Goal: Entertainment & Leisure: Consume media (video, audio)

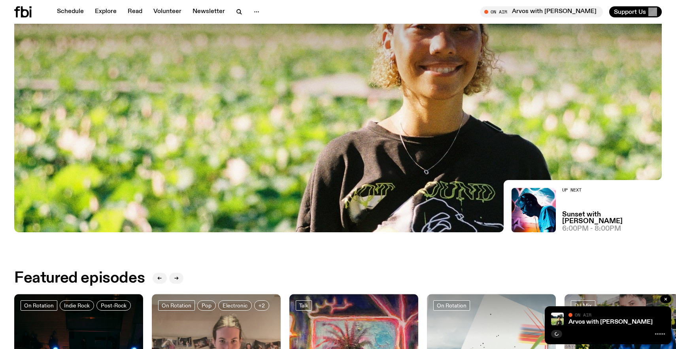
scroll to position [178, 0]
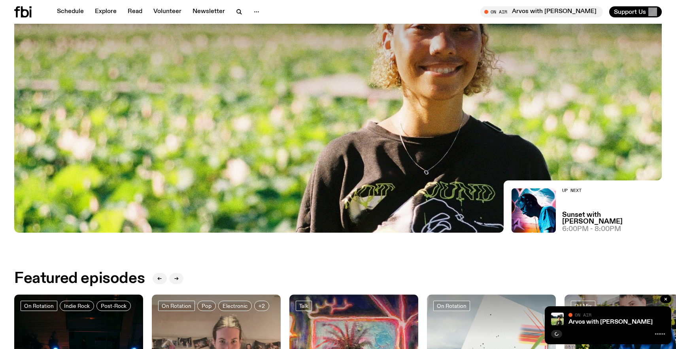
click at [585, 326] on div "Arvos with [PERSON_NAME] On Air On Air" at bounding box center [608, 325] width 127 height 38
click at [556, 329] on div at bounding box center [608, 332] width 114 height 9
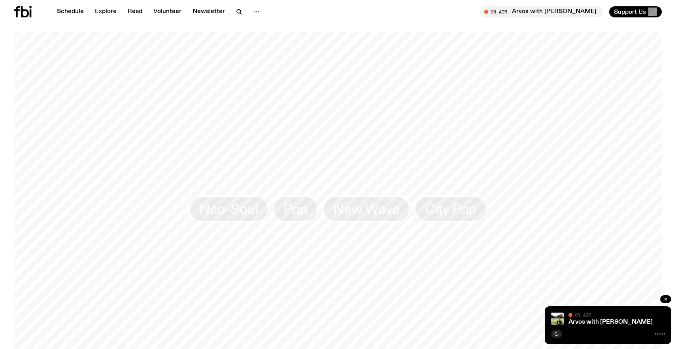
scroll to position [682, 0]
click at [96, 8] on link "Explore" at bounding box center [105, 11] width 31 height 11
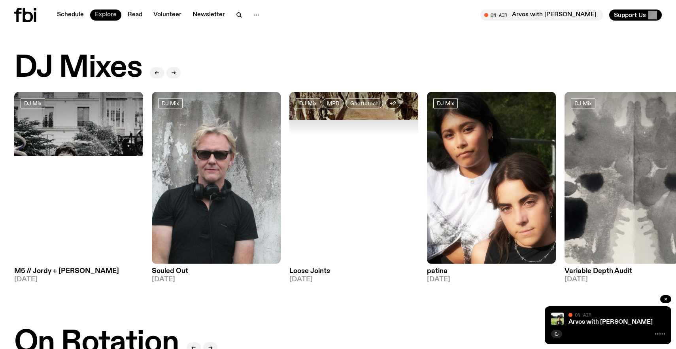
scroll to position [13, 0]
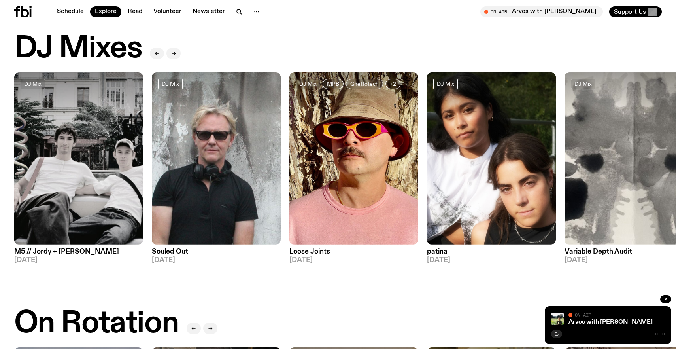
click at [91, 181] on img at bounding box center [78, 158] width 129 height 172
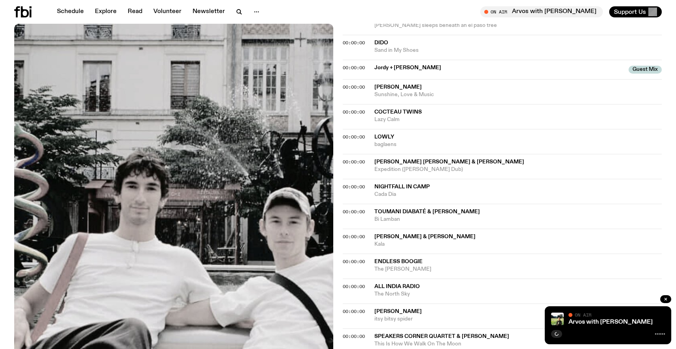
scroll to position [347, 0]
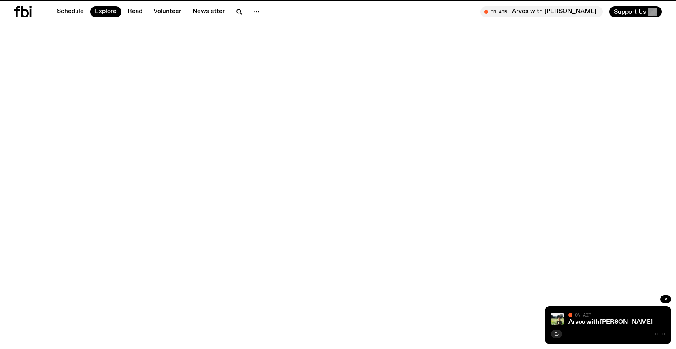
scroll to position [13, 0]
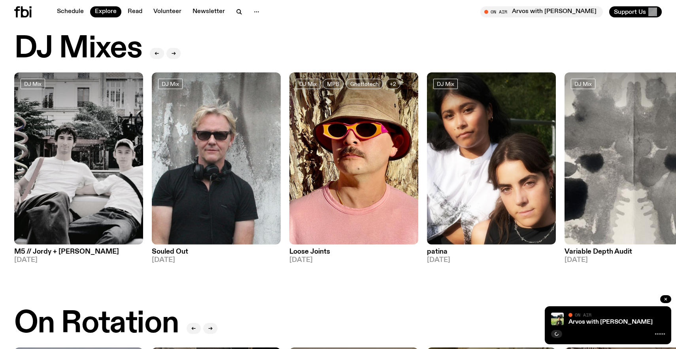
click at [193, 166] on img at bounding box center [216, 158] width 129 height 172
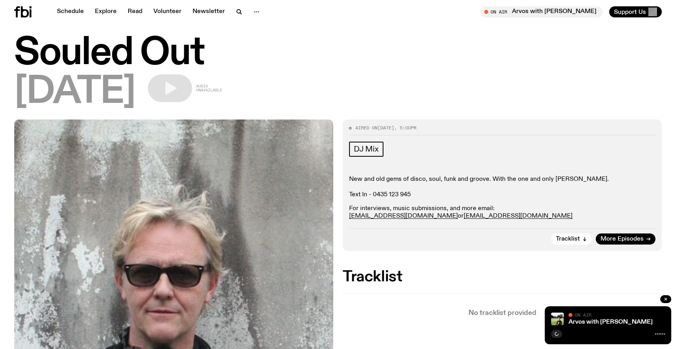
scroll to position [11, 0]
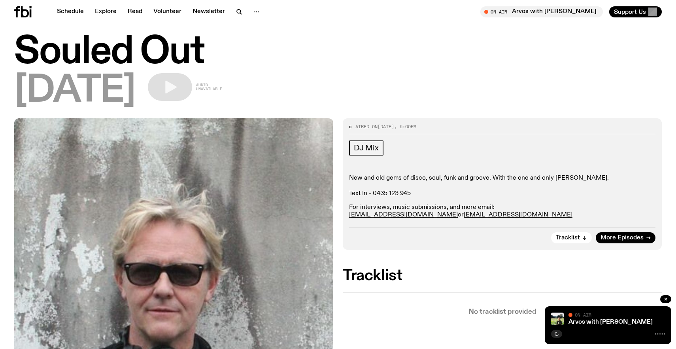
click at [70, 21] on div "Schedule Explore Read Volunteer Newsletter On Air Arvos with [PERSON_NAME] Tune…" at bounding box center [338, 12] width 676 height 24
click at [70, 14] on link "Schedule" at bounding box center [70, 11] width 36 height 11
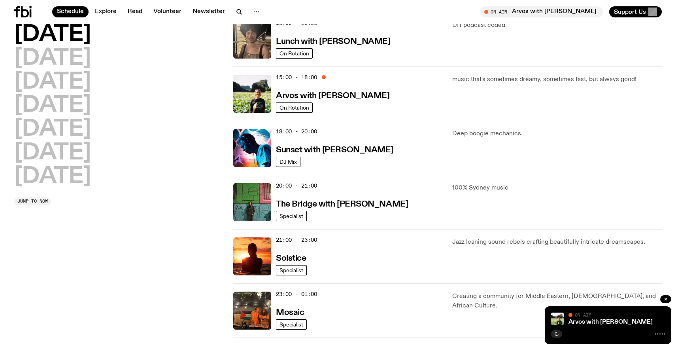
scroll to position [226, 0]
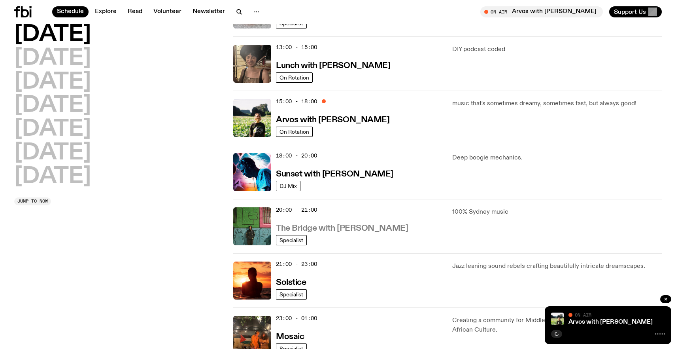
click at [323, 231] on h3 "The Bridge with [PERSON_NAME]" at bounding box center [342, 228] width 132 height 8
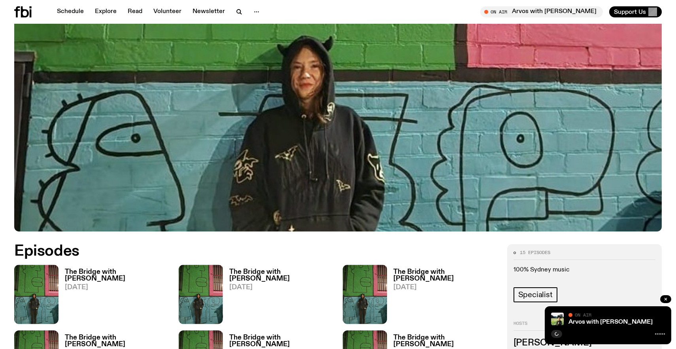
scroll to position [222, 0]
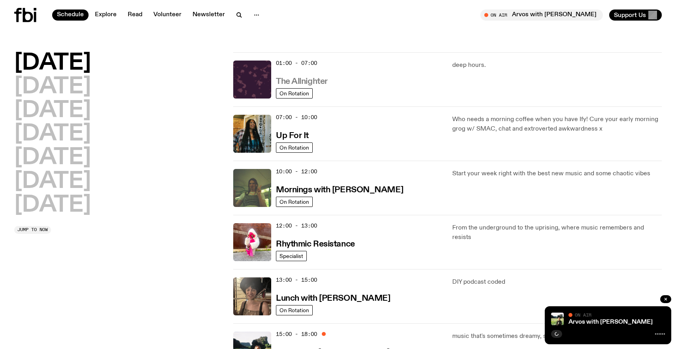
click at [310, 77] on h3 "The Allnighter" at bounding box center [302, 81] width 52 height 8
click at [82, 211] on h2 "[DATE]" at bounding box center [52, 205] width 77 height 22
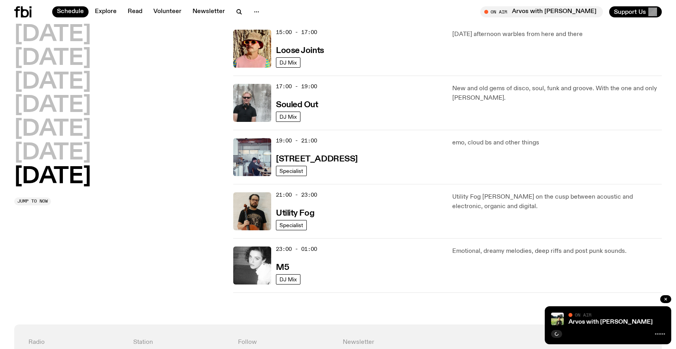
scroll to position [458, 0]
click at [452, 251] on p "Emotional, dreamy melodies, deep riffs and post punk sounds." at bounding box center [557, 250] width 210 height 9
click at [283, 264] on h3 "M5" at bounding box center [282, 267] width 13 height 8
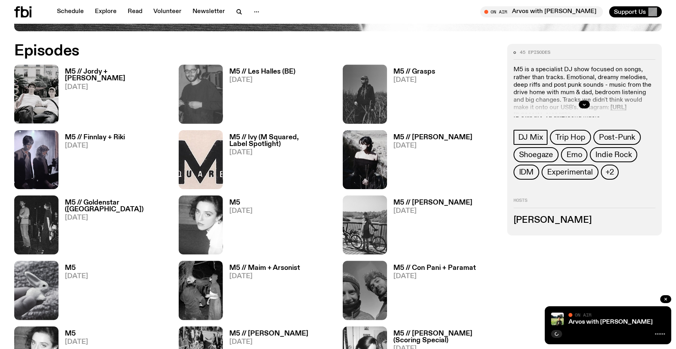
scroll to position [418, 0]
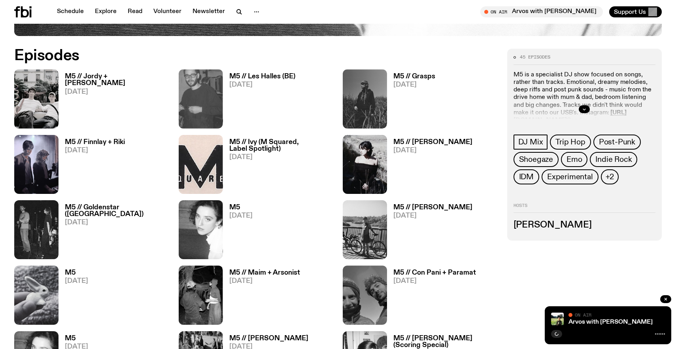
click at [82, 71] on div "M5 // [PERSON_NAME] + [PERSON_NAME] [DATE]" at bounding box center [114, 98] width 111 height 59
click at [104, 100] on link "M5 // [PERSON_NAME] + [PERSON_NAME] [DATE]" at bounding box center [114, 100] width 111 height 55
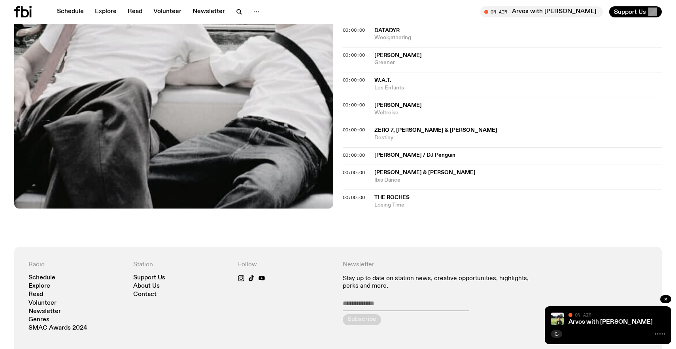
scroll to position [680, 0]
